Goal: Task Accomplishment & Management: Manage account settings

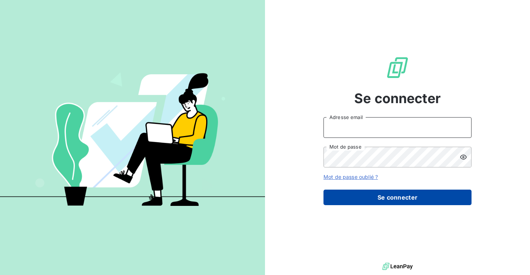
type input "[EMAIL_ADDRESS][DOMAIN_NAME]"
click at [411, 195] on button "Se connecter" at bounding box center [397, 198] width 148 height 16
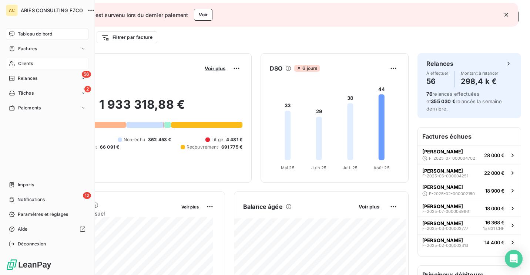
click at [22, 66] on span "Clients" at bounding box center [25, 63] width 15 height 7
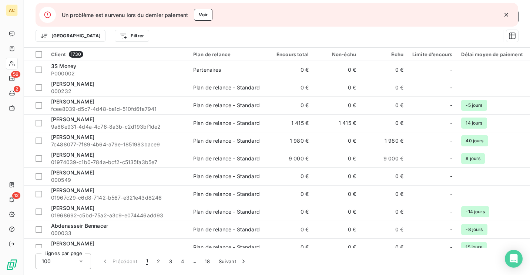
click at [507, 14] on icon "button" at bounding box center [506, 15] width 4 height 4
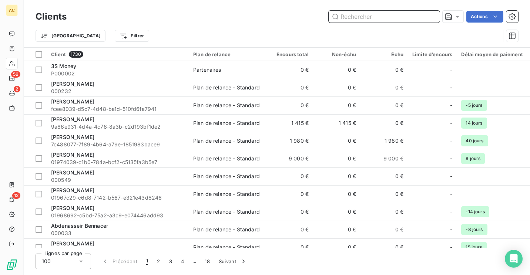
click at [364, 21] on input "text" at bounding box center [384, 17] width 111 height 12
paste input "Nafissa Inejjaren"
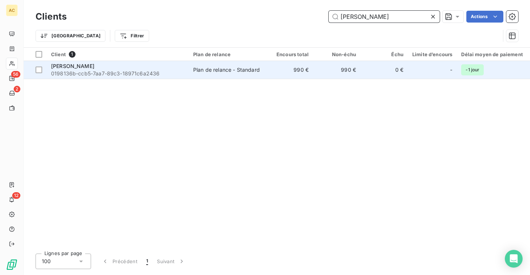
type input "Nafissa Inejjaren"
click at [155, 65] on div "Nafissa INEJJAREN" at bounding box center [117, 66] width 133 height 7
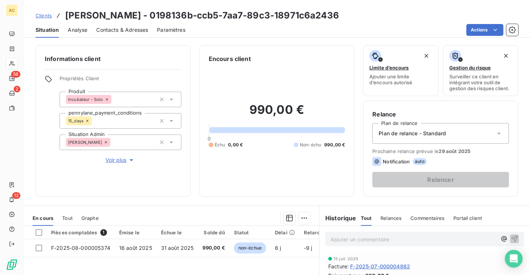
scroll to position [115, 0]
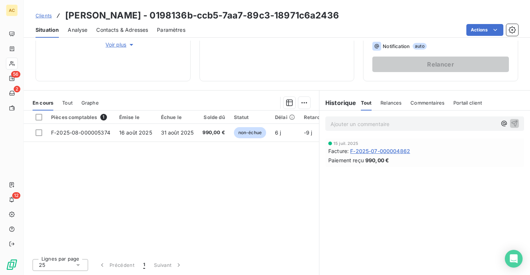
click at [395, 124] on p "Ajouter un commentaire ﻿" at bounding box center [413, 124] width 166 height 9
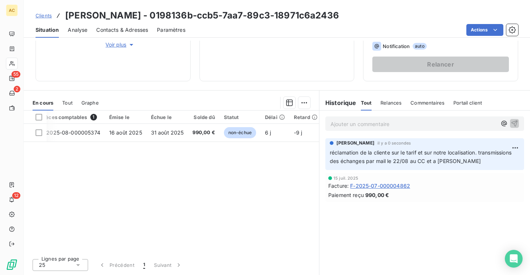
scroll to position [0, 0]
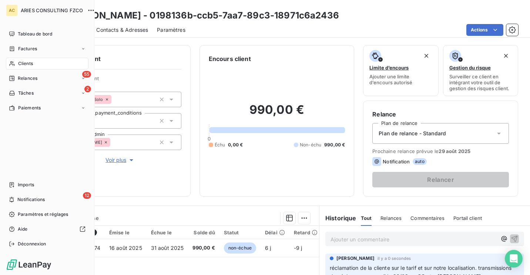
click at [23, 64] on span "Clients" at bounding box center [25, 63] width 15 height 7
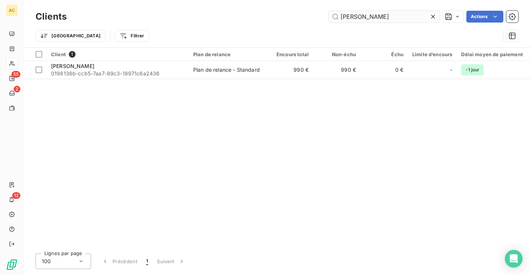
click at [406, 21] on input "Nafissa Inejjaren" at bounding box center [384, 17] width 111 height 12
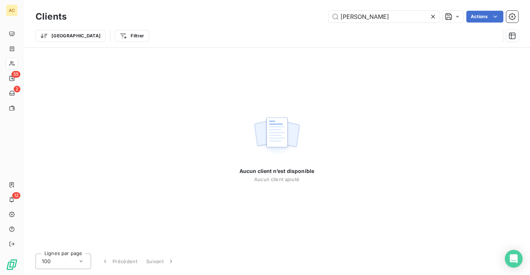
drag, startPoint x: 360, startPoint y: 17, endPoint x: 319, endPoint y: 16, distance: 40.7
click at [319, 16] on div "Olivier LABEDAN Actions" at bounding box center [296, 17] width 443 height 12
type input "LABEDAN"
drag, startPoint x: 400, startPoint y: 13, endPoint x: 305, endPoint y: 11, distance: 95.1
click at [305, 11] on div "LABEDAN Actions" at bounding box center [296, 17] width 443 height 12
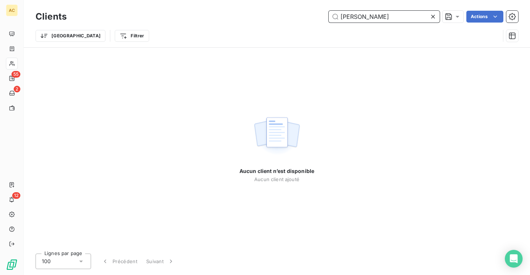
click at [416, 14] on input "Olivier LABEDAN" at bounding box center [384, 17] width 111 height 12
paste input "abédan"
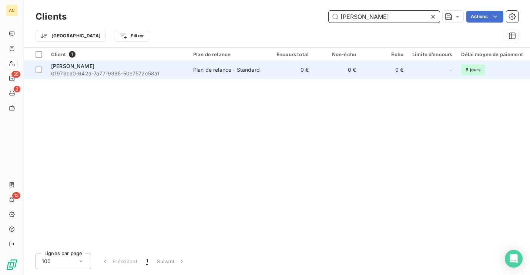
type input "Olivier Labédan"
click at [124, 67] on div "Olivier Labédan" at bounding box center [117, 66] width 133 height 7
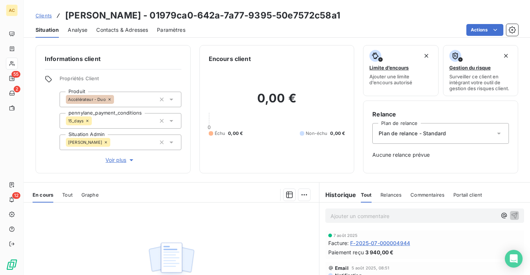
click at [110, 160] on span "Voir plus" at bounding box center [120, 160] width 30 height 7
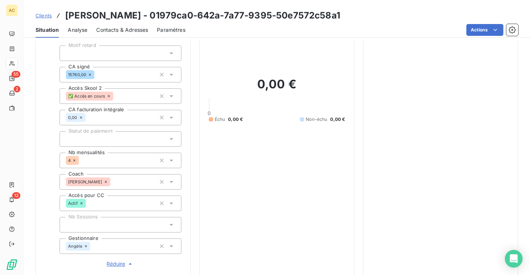
scroll to position [132, 0]
click at [50, 17] on span "Clients" at bounding box center [44, 16] width 16 height 6
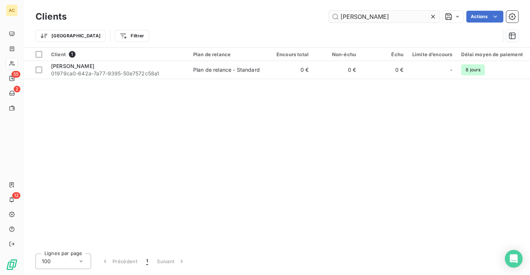
click at [369, 20] on input "Olivier Labédan" at bounding box center [384, 17] width 111 height 12
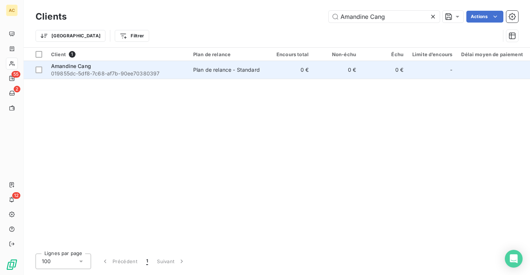
type input "Amandine Cang"
click at [148, 70] on span "019855dc-5df8-7c68-af7b-90ee70380397" at bounding box center [117, 73] width 133 height 7
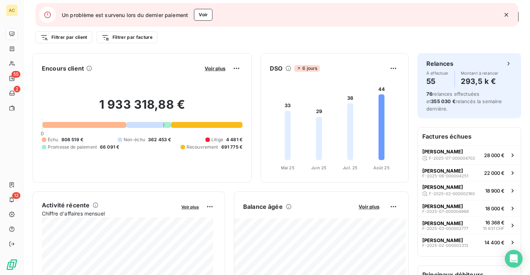
click at [509, 14] on icon "button" at bounding box center [506, 14] width 7 height 7
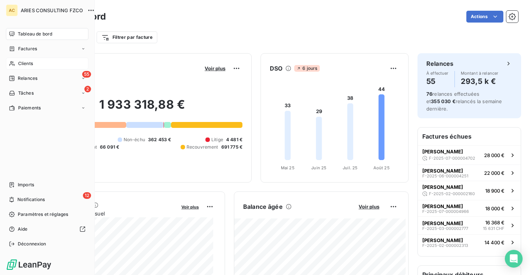
click at [23, 66] on span "Clients" at bounding box center [25, 63] width 15 height 7
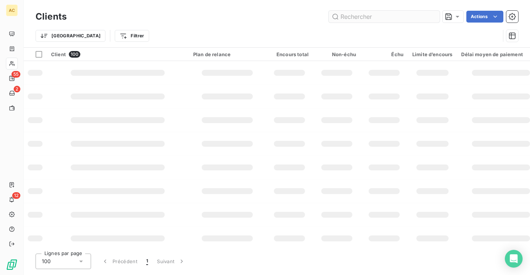
click at [377, 18] on input "text" at bounding box center [384, 17] width 111 height 12
type input "j"
paste input "Amandine Cang"
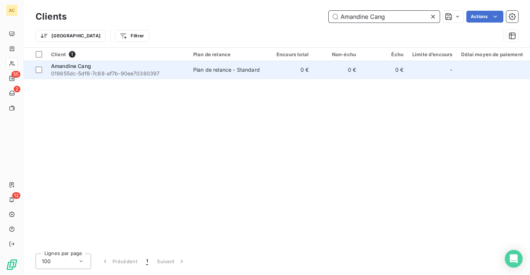
type input "Amandine Cang"
click at [239, 67] on div "Plan de relance - Standard" at bounding box center [226, 69] width 67 height 7
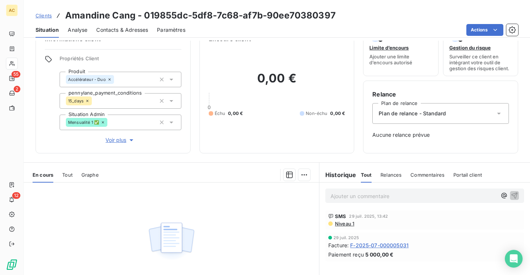
scroll to position [20, 0]
click at [386, 195] on p "Ajouter un commentaire ﻿" at bounding box center [413, 196] width 166 height 9
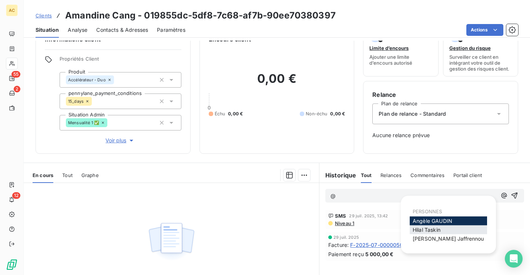
click at [450, 232] on div "[PERSON_NAME]" at bounding box center [448, 230] width 77 height 9
click at [426, 230] on span "[PERSON_NAME]" at bounding box center [427, 230] width 28 height 6
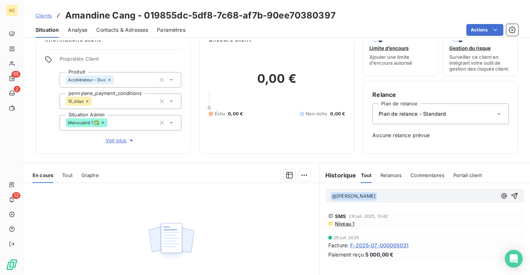
click at [118, 138] on span "Voir plus" at bounding box center [120, 140] width 30 height 7
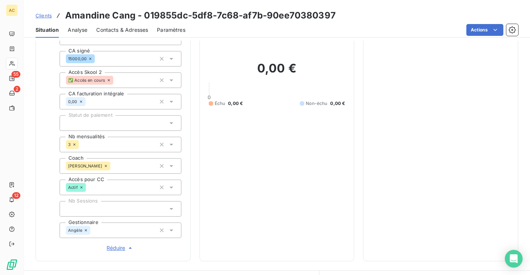
scroll to position [149, 0]
click at [120, 245] on span "Réduire" at bounding box center [120, 247] width 27 height 7
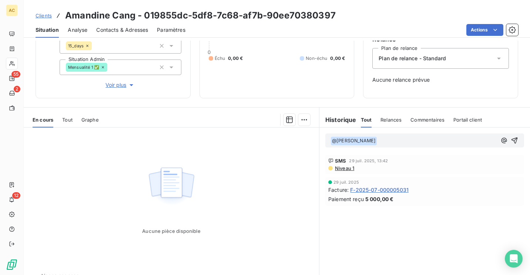
scroll to position [79, 0]
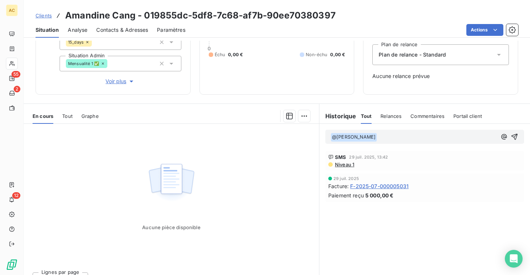
click at [401, 140] on p "﻿ @ [PERSON_NAME] ﻿ ﻿" at bounding box center [413, 137] width 166 height 9
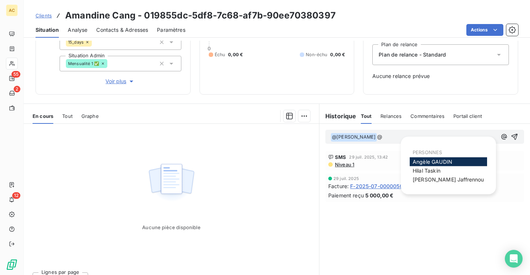
click at [422, 162] on span "[PERSON_NAME]" at bounding box center [433, 162] width 40 height 6
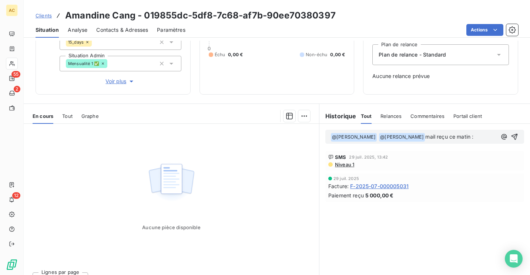
click at [471, 144] on div "﻿ @ [PERSON_NAME] ﻿ @ [PERSON_NAME] ﻿ mail reçu ce matin :" at bounding box center [424, 137] width 211 height 26
click at [469, 137] on p "﻿ @ [PERSON_NAME] ﻿ @ [PERSON_NAME] ﻿ mail reçu ce matin :" at bounding box center [413, 137] width 166 height 9
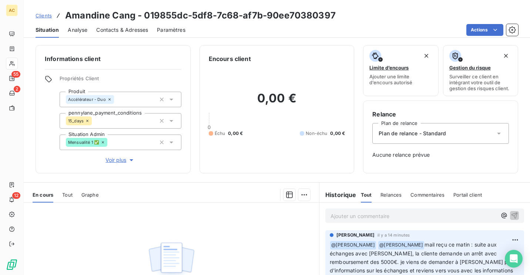
scroll to position [0, 0]
